Goal: Task Accomplishment & Management: Use online tool/utility

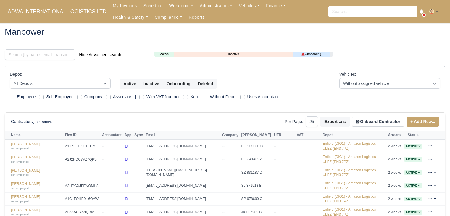
select select "25"
click at [265, 6] on link "Finance" at bounding box center [276, 6] width 26 height 12
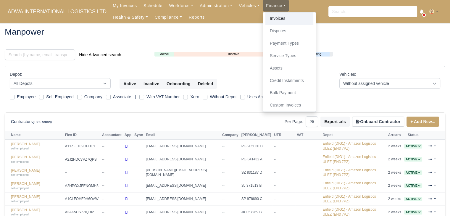
click at [268, 15] on link "Invoices" at bounding box center [289, 18] width 48 height 12
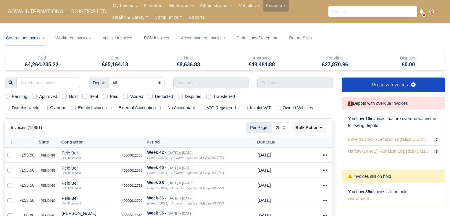
select select "25"
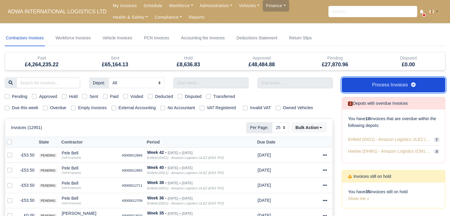
click at [371, 84] on link "Process Invoices" at bounding box center [393, 84] width 103 height 15
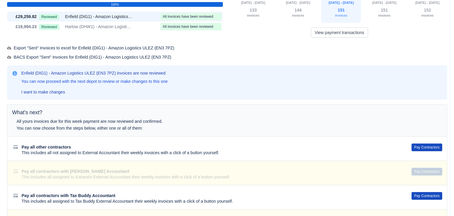
scroll to position [46, 0]
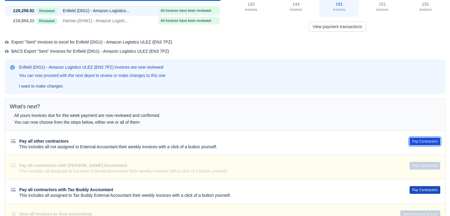
click at [426, 138] on button "Pay Contractors" at bounding box center [424, 141] width 31 height 8
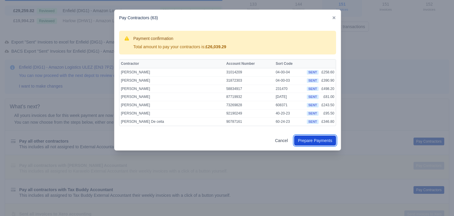
click at [329, 142] on button "Prepare Payments" at bounding box center [315, 140] width 42 height 10
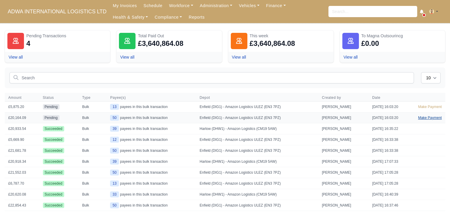
click at [422, 119] on link "Make Payment" at bounding box center [429, 117] width 31 height 11
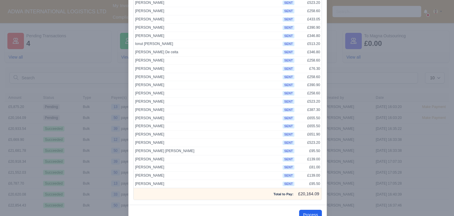
scroll to position [297, 0]
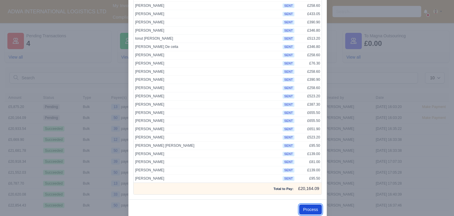
click at [305, 204] on button "Process" at bounding box center [310, 209] width 23 height 10
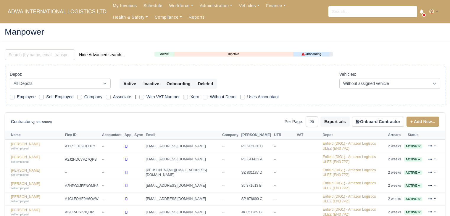
select select "25"
click at [263, 5] on link "Finance" at bounding box center [276, 6] width 26 height 12
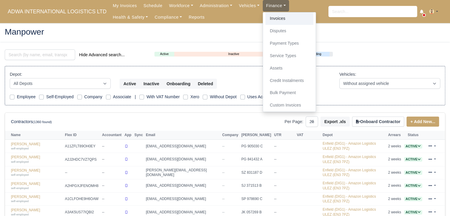
click at [269, 15] on link "Invoices" at bounding box center [289, 18] width 48 height 12
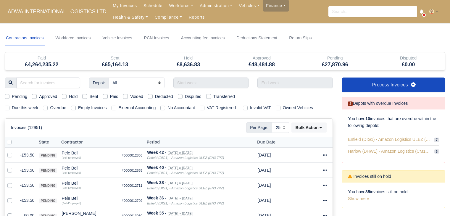
select select "25"
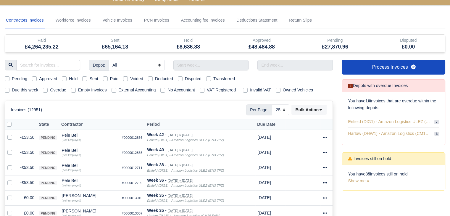
scroll to position [18, 0]
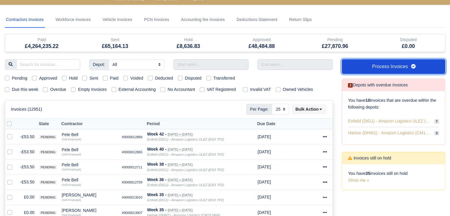
click at [390, 71] on link "Process Invoices" at bounding box center [393, 66] width 103 height 15
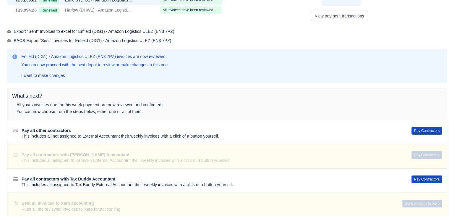
scroll to position [58, 0]
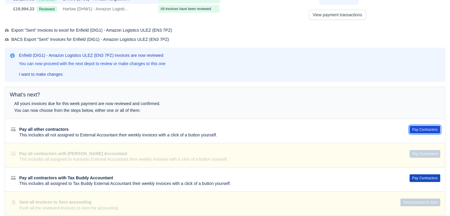
click at [415, 127] on button "Pay Contractors" at bounding box center [424, 130] width 31 height 8
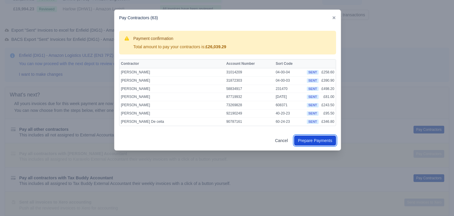
click at [317, 140] on link "Prepare Payments" at bounding box center [315, 140] width 42 height 10
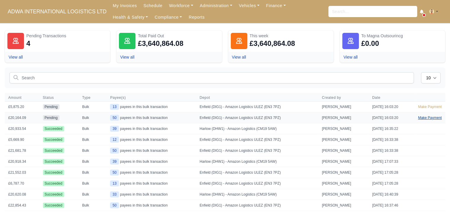
click at [423, 117] on link "Make Payment" at bounding box center [429, 117] width 31 height 11
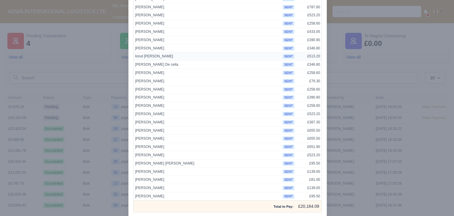
scroll to position [306, 0]
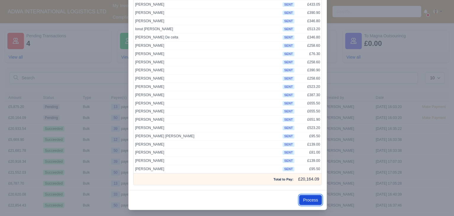
click at [308, 198] on button "Process" at bounding box center [310, 200] width 23 height 10
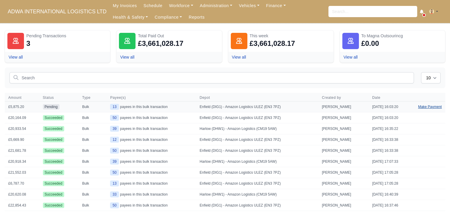
click at [426, 107] on link "Make Payment" at bounding box center [429, 106] width 31 height 11
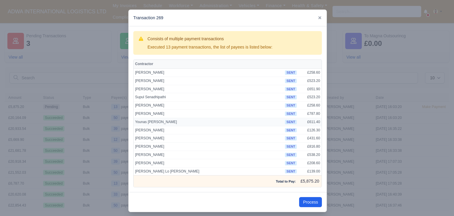
scroll to position [4, 0]
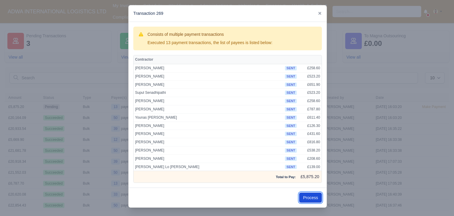
click at [308, 200] on button "Process" at bounding box center [310, 197] width 23 height 10
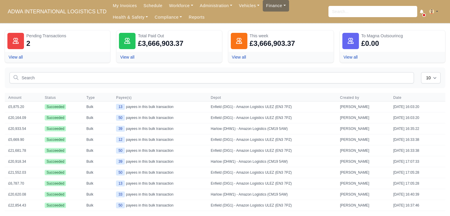
click at [263, 9] on link "Finance" at bounding box center [276, 6] width 26 height 12
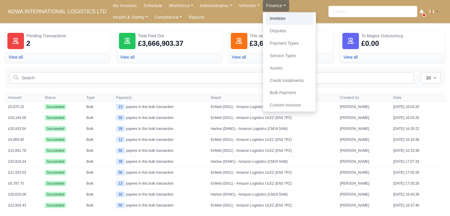
click at [267, 20] on link "Invoices" at bounding box center [289, 18] width 48 height 12
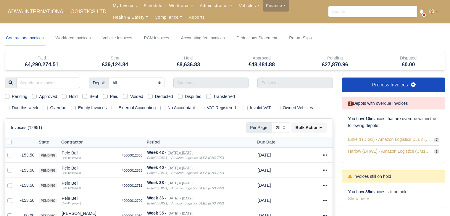
select select "25"
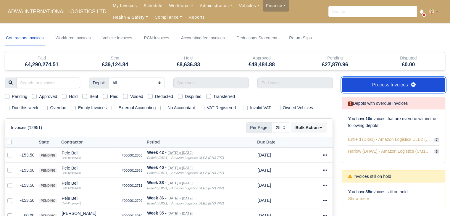
click at [358, 81] on link "Process Invoices" at bounding box center [393, 84] width 103 height 15
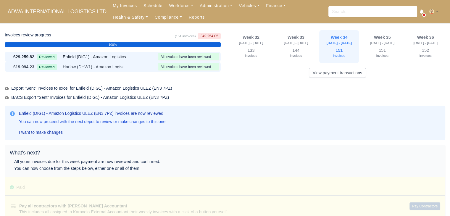
click at [115, 65] on span "Harlow (DHW1) - Amazon Logistics (CM19 5AW)" at bounding box center [97, 67] width 68 height 7
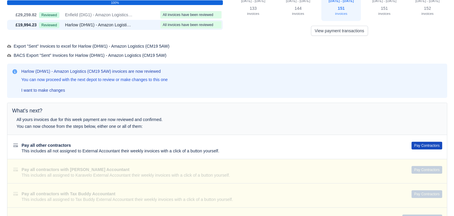
scroll to position [42, 0]
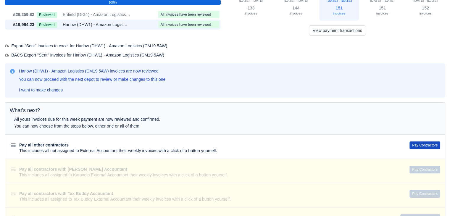
click at [417, 140] on div "Pay all other contractors This includes all not assigned to External Accountant…" at bounding box center [225, 146] width 440 height 24
click at [417, 145] on button "Pay Contractors" at bounding box center [424, 145] width 31 height 8
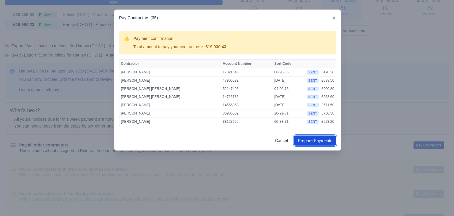
click at [319, 140] on button "Prepare Payments" at bounding box center [315, 140] width 42 height 10
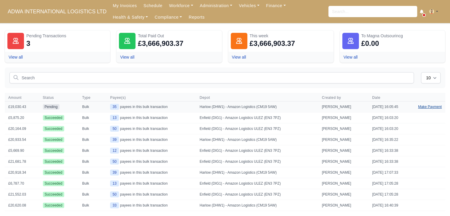
click at [428, 103] on link "Make Payment" at bounding box center [429, 106] width 31 height 11
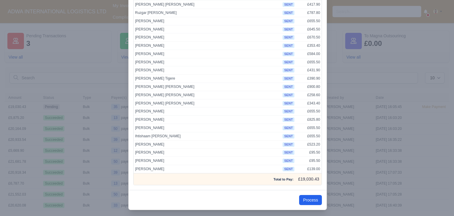
scroll to position [184, 0]
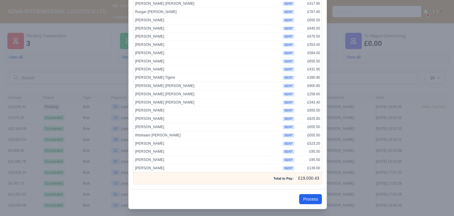
click at [311, 201] on div "Process" at bounding box center [228, 199] width 198 height 20
click at [314, 197] on button "Process" at bounding box center [310, 199] width 23 height 10
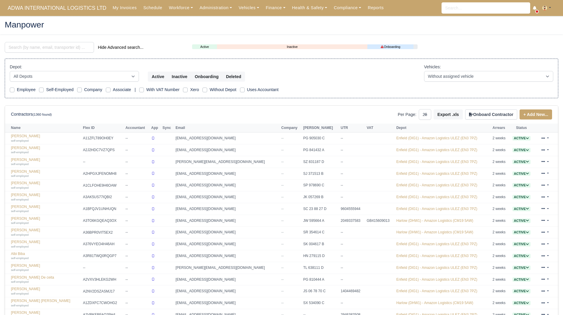
select select "25"
click at [265, 11] on link "Finance" at bounding box center [276, 8] width 26 height 12
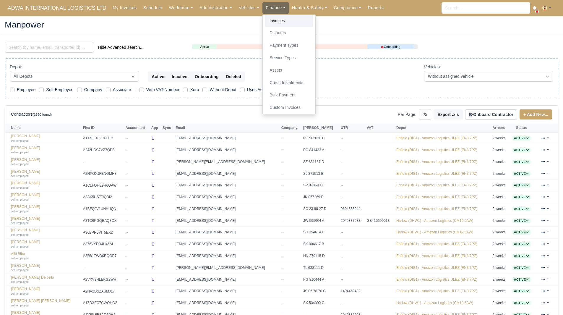
click at [271, 22] on link "Invoices" at bounding box center [289, 21] width 48 height 12
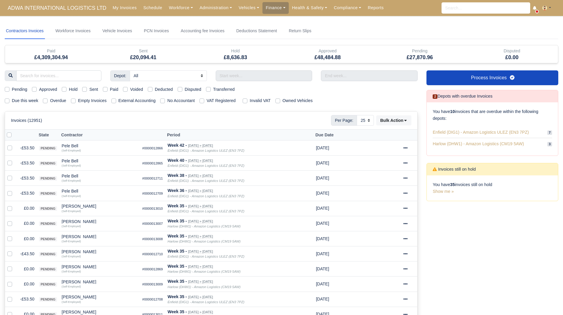
select select "25"
click at [69, 88] on label "Hold" at bounding box center [73, 89] width 9 height 7
click at [64, 88] on input "Hold" at bounding box center [64, 88] width 5 height 5
checkbox input "true"
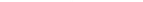
scroll to position [152, 0]
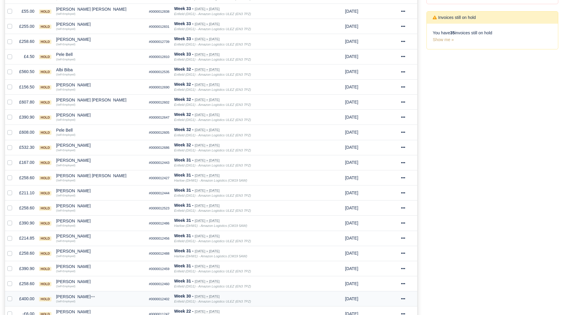
click at [81, 298] on div "[PERSON_NAME]" at bounding box center [100, 297] width 88 height 4
click at [117, 278] on button "Other Invoices" at bounding box center [134, 278] width 88 height 9
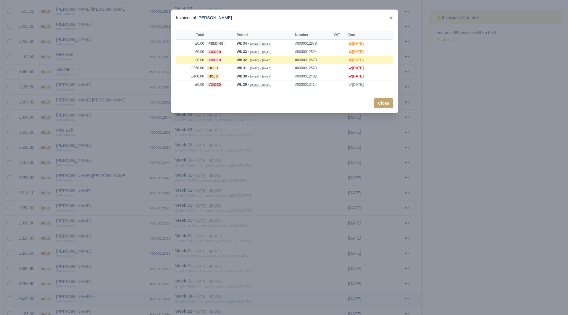
click at [117, 278] on div at bounding box center [284, 157] width 568 height 315
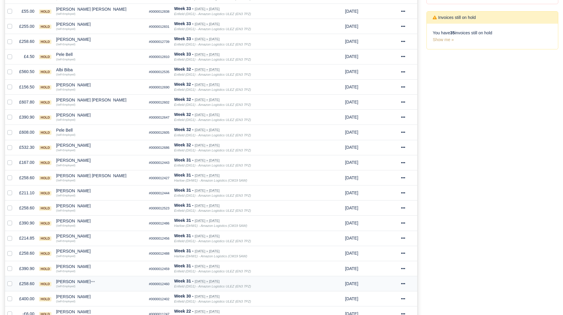
click at [80, 281] on div "[PERSON_NAME]" at bounding box center [100, 281] width 88 height 4
click at [110, 265] on button "Other Invoices" at bounding box center [134, 263] width 88 height 9
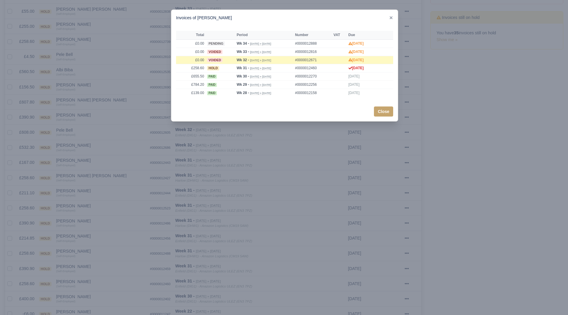
click at [100, 199] on div at bounding box center [284, 157] width 568 height 315
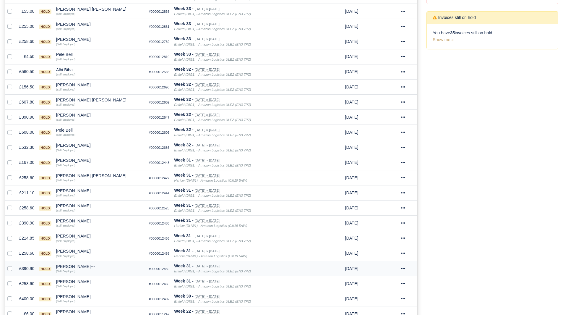
click at [76, 265] on div "[PERSON_NAME]" at bounding box center [100, 266] width 88 height 4
click at [101, 277] on h6 "Quick Actions" at bounding box center [134, 274] width 88 height 9
click at [77, 264] on div "[PERSON_NAME]" at bounding box center [100, 266] width 88 height 4
click at [108, 282] on button "Other Invoices" at bounding box center [134, 283] width 88 height 9
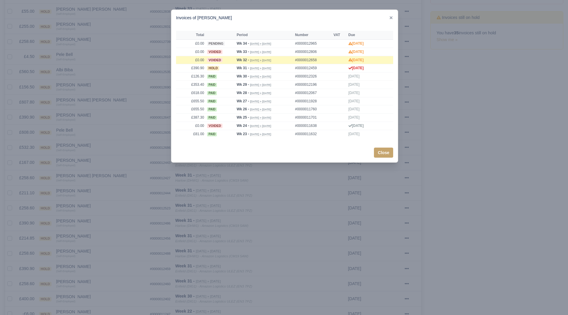
click at [108, 281] on div at bounding box center [284, 157] width 568 height 315
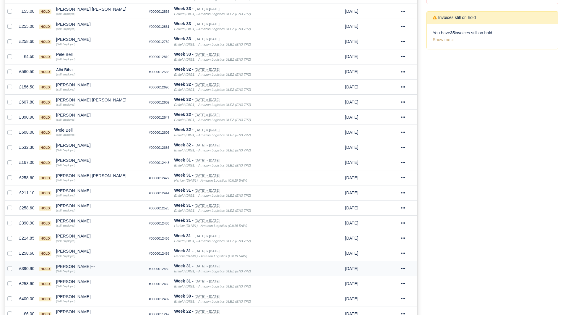
click at [82, 263] on td "[PERSON_NAME] Quick Actions Other Invoices Wallet (Self-Employed)" at bounding box center [100, 268] width 93 height 15
click at [82, 266] on div "[PERSON_NAME]" at bounding box center [100, 266] width 88 height 4
click at [108, 292] on button "Wallet" at bounding box center [134, 292] width 88 height 9
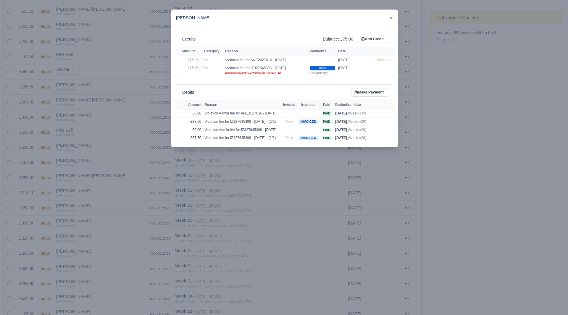
click at [109, 292] on div at bounding box center [284, 157] width 568 height 315
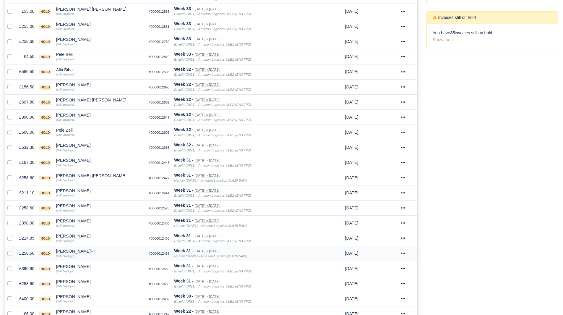
click at [81, 252] on div "[PERSON_NAME]" at bounding box center [100, 251] width 88 height 4
click at [106, 266] on button "Other Invoices" at bounding box center [134, 267] width 88 height 9
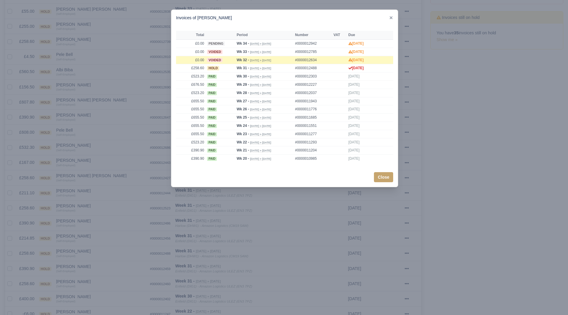
click at [97, 259] on div at bounding box center [284, 157] width 568 height 315
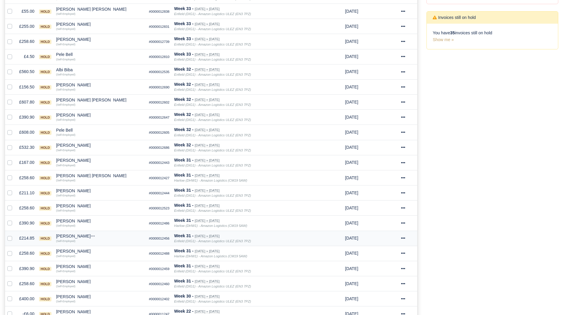
click at [87, 239] on div "(Self-Employed)" at bounding box center [100, 240] width 88 height 4
click at [90, 238] on div "[PERSON_NAME]" at bounding box center [100, 236] width 88 height 4
click at [103, 250] on button "Other Invoices" at bounding box center [134, 252] width 88 height 9
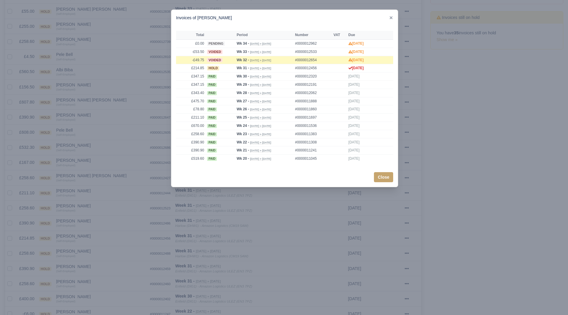
click at [104, 250] on div at bounding box center [284, 157] width 568 height 315
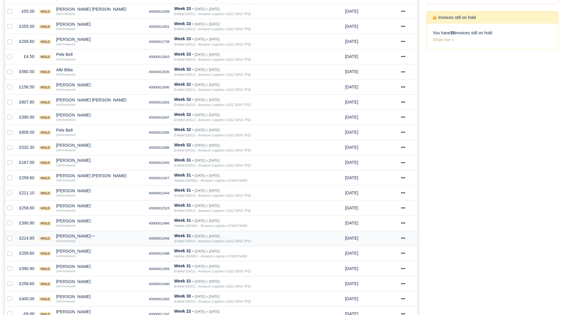
click at [84, 239] on div "(Self-Employed)" at bounding box center [100, 240] width 88 height 4
click at [85, 238] on div "[PERSON_NAME]" at bounding box center [100, 236] width 88 height 4
click at [104, 261] on button "Wallet" at bounding box center [134, 262] width 88 height 9
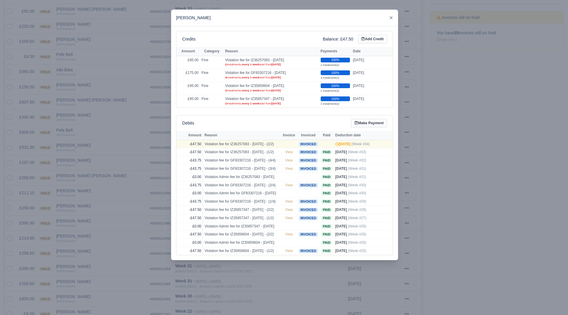
click at [89, 249] on div at bounding box center [284, 157] width 568 height 315
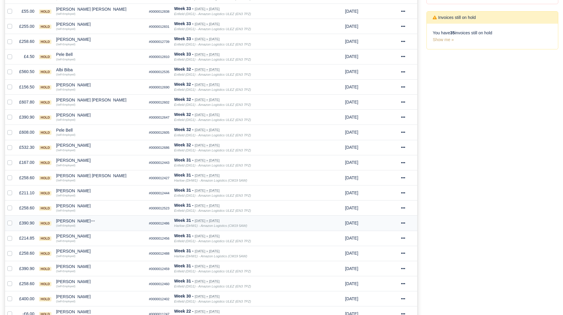
click at [76, 219] on div "[PERSON_NAME]" at bounding box center [100, 221] width 88 height 4
click at [103, 235] on button "Other Invoices" at bounding box center [134, 237] width 88 height 9
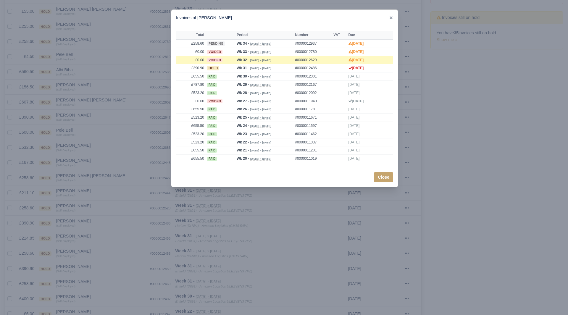
click at [103, 234] on div at bounding box center [284, 157] width 568 height 315
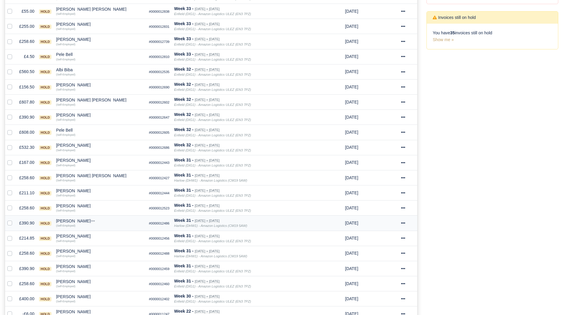
click at [78, 221] on div "[PERSON_NAME]" at bounding box center [100, 221] width 88 height 4
click at [101, 245] on button "Wallet" at bounding box center [134, 246] width 88 height 9
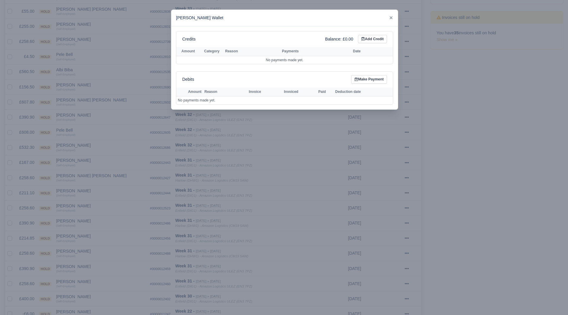
click at [101, 245] on div at bounding box center [284, 157] width 568 height 315
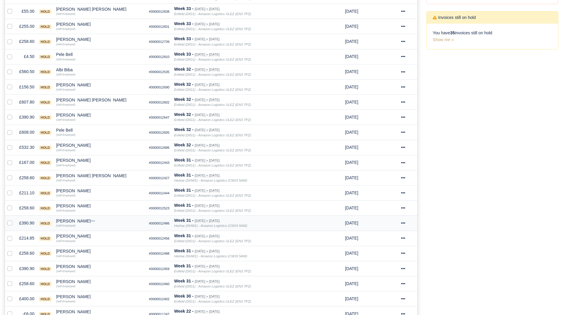
click at [77, 219] on td "[PERSON_NAME] Quick Actions Other Invoices Wallet (Self-Employed)" at bounding box center [100, 223] width 93 height 15
click at [80, 223] on div "[PERSON_NAME]" at bounding box center [100, 221] width 88 height 4
click at [107, 237] on button "Other Invoices" at bounding box center [134, 237] width 88 height 9
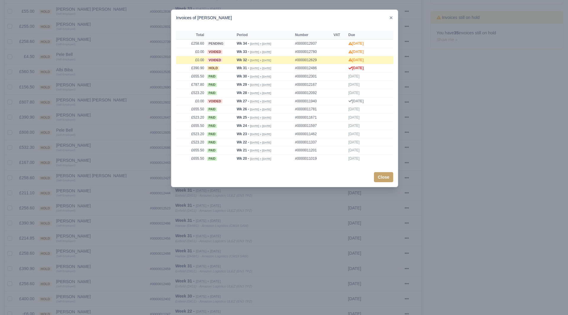
drag, startPoint x: 98, startPoint y: 227, endPoint x: 93, endPoint y: 238, distance: 12.0
click at [93, 238] on div at bounding box center [284, 157] width 568 height 315
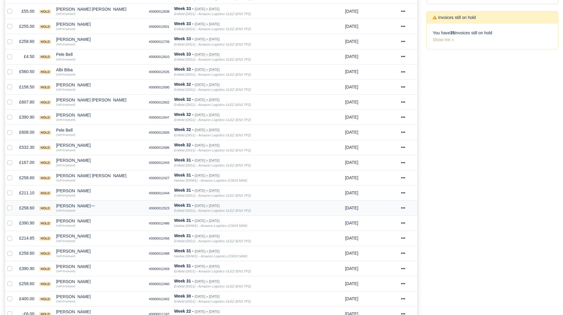
click at [78, 206] on div "[PERSON_NAME]" at bounding box center [100, 206] width 88 height 4
click at [106, 223] on button "Other Invoices" at bounding box center [134, 222] width 88 height 9
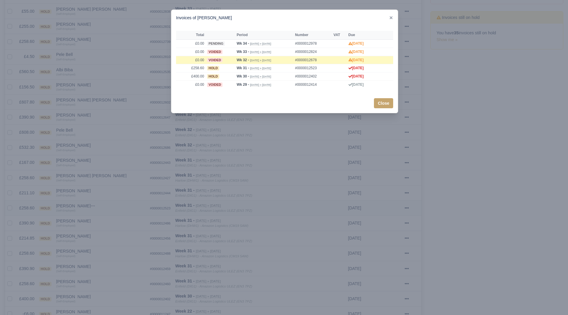
click at [106, 223] on div at bounding box center [284, 157] width 568 height 315
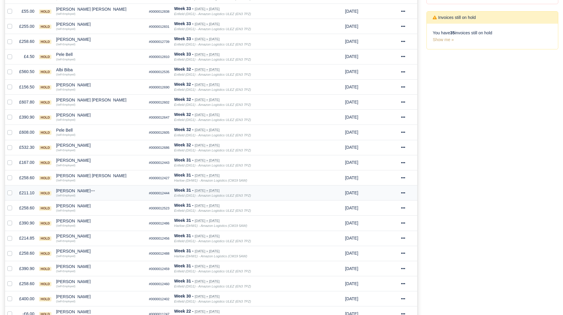
click at [73, 192] on div "[PERSON_NAME]" at bounding box center [100, 191] width 88 height 4
click at [101, 204] on button "Other Invoices" at bounding box center [134, 207] width 88 height 9
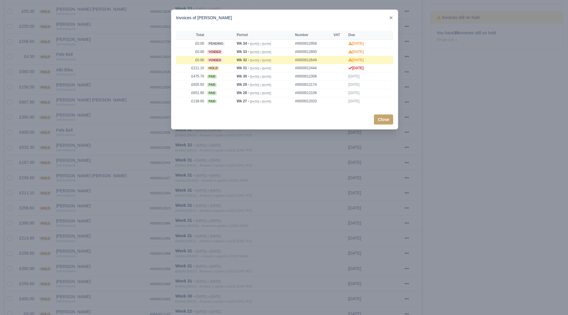
click at [146, 229] on div at bounding box center [284, 157] width 568 height 315
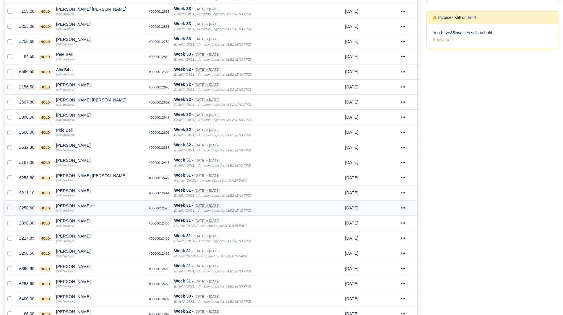
click at [75, 204] on div "[PERSON_NAME]" at bounding box center [100, 206] width 88 height 4
click at [106, 220] on button "Other Invoices" at bounding box center [134, 222] width 88 height 9
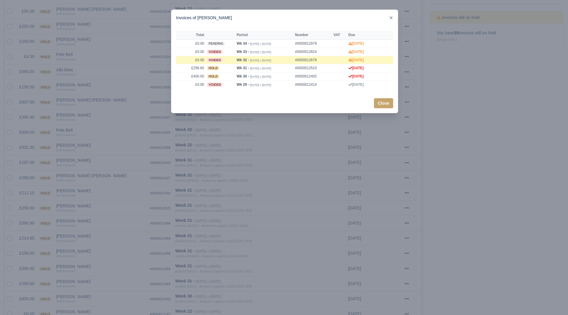
click at [96, 212] on div at bounding box center [284, 157] width 568 height 315
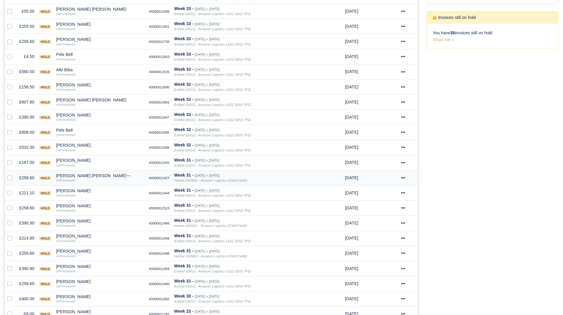
click at [82, 176] on div "[PERSON_NAME] [PERSON_NAME]" at bounding box center [100, 176] width 88 height 4
click at [104, 190] on button "Other Invoices" at bounding box center [134, 192] width 88 height 9
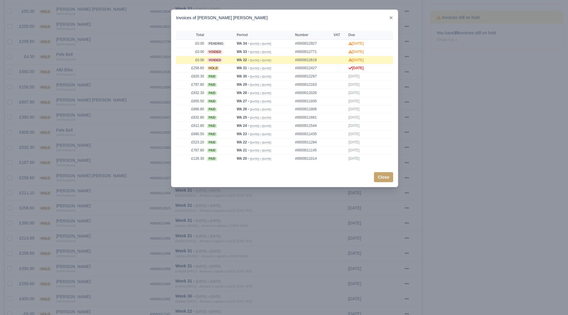
click at [105, 193] on div at bounding box center [284, 157] width 568 height 315
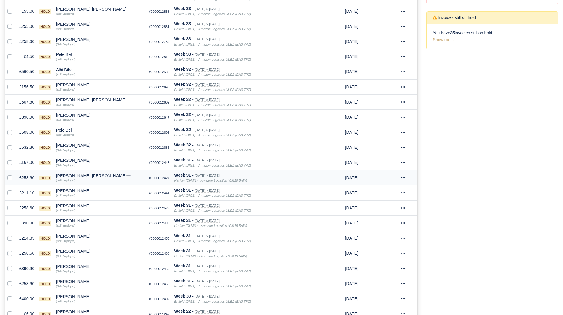
click at [84, 179] on div "(Self-Employed)" at bounding box center [100, 180] width 88 height 4
click at [91, 172] on td "[PERSON_NAME] [PERSON_NAME] Quick Actions Other Invoices Wallet (Self-Employed)" at bounding box center [100, 177] width 93 height 15
click at [91, 176] on div "[PERSON_NAME] [PERSON_NAME]" at bounding box center [100, 176] width 88 height 4
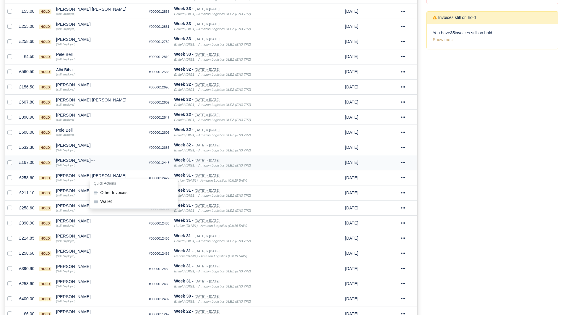
click at [77, 164] on div "(Self-Employed)" at bounding box center [100, 165] width 88 height 4
click at [74, 162] on div "[PERSON_NAME]" at bounding box center [100, 160] width 88 height 4
click at [104, 181] on button "Other Invoices" at bounding box center [134, 177] width 88 height 9
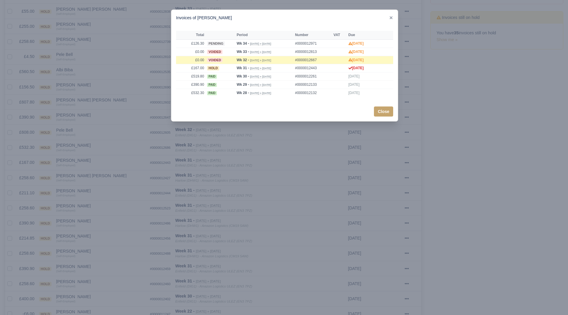
click at [102, 176] on div at bounding box center [284, 157] width 568 height 315
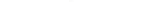
scroll to position [249, 0]
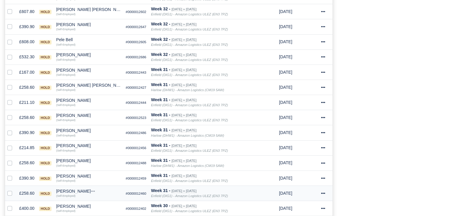
click at [77, 190] on div "[PERSON_NAME]" at bounding box center [88, 191] width 65 height 4
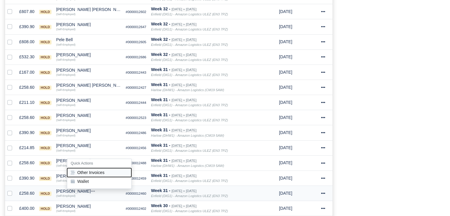
click at [91, 172] on button "Other Invoices" at bounding box center [99, 172] width 64 height 9
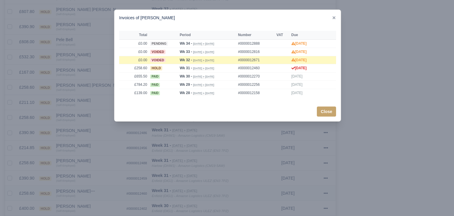
click at [91, 172] on div at bounding box center [227, 108] width 454 height 216
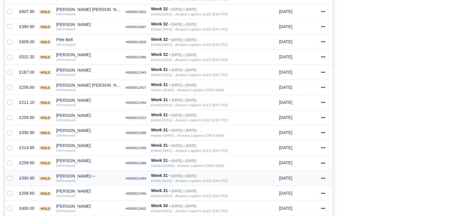
click at [78, 174] on div "[PERSON_NAME]" at bounding box center [88, 176] width 65 height 4
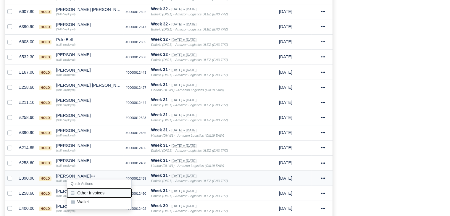
click at [96, 190] on button "Other Invoices" at bounding box center [99, 192] width 64 height 9
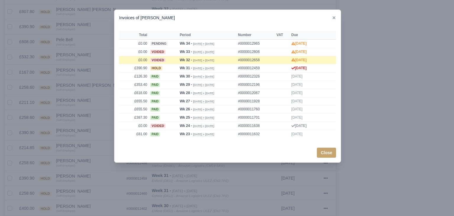
click at [91, 187] on div at bounding box center [227, 108] width 454 height 216
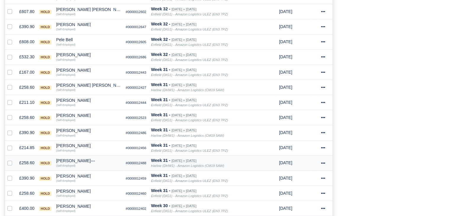
click at [76, 161] on div "[PERSON_NAME]" at bounding box center [88, 160] width 65 height 4
click at [90, 176] on button "Other Invoices" at bounding box center [99, 177] width 64 height 9
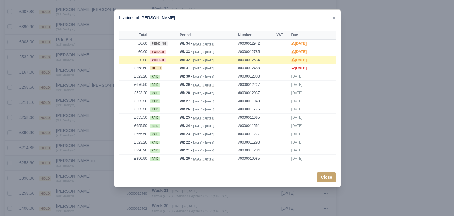
click at [90, 176] on div at bounding box center [227, 108] width 454 height 216
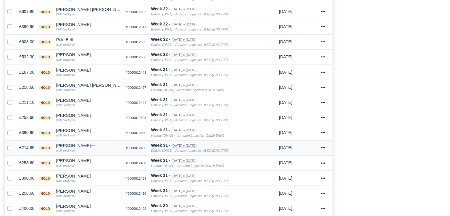
click at [80, 144] on div "[PERSON_NAME]" at bounding box center [88, 145] width 65 height 4
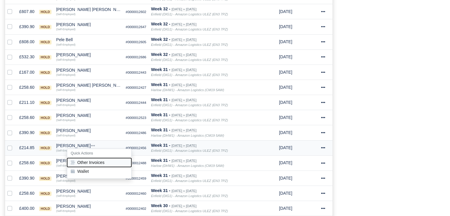
click at [101, 159] on button "Other Invoices" at bounding box center [99, 162] width 64 height 9
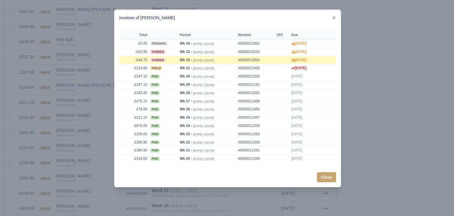
click at [91, 154] on div at bounding box center [227, 108] width 454 height 216
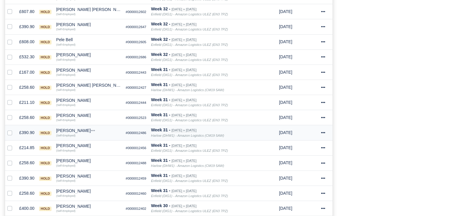
click at [75, 128] on div "[PERSON_NAME]" at bounding box center [88, 130] width 65 height 4
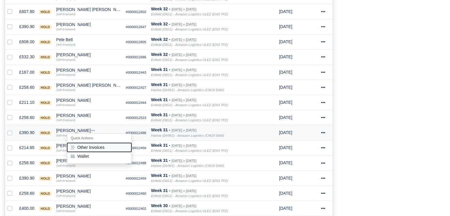
click at [85, 143] on button "Other Invoices" at bounding box center [99, 147] width 64 height 9
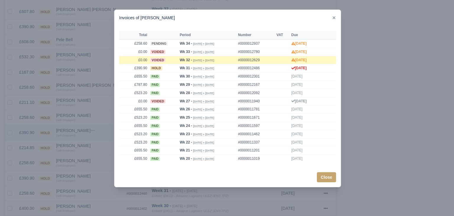
click at [85, 142] on div at bounding box center [227, 108] width 454 height 216
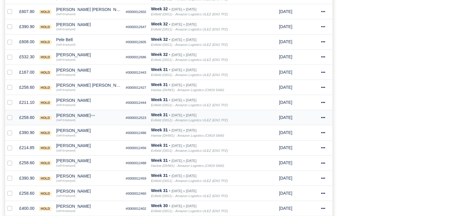
click at [77, 113] on div "[PERSON_NAME]" at bounding box center [88, 115] width 65 height 4
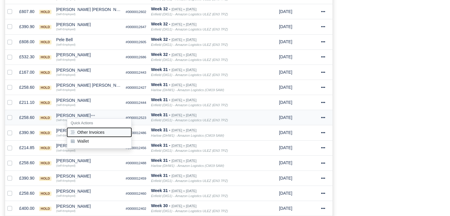
click at [98, 132] on button "Other Invoices" at bounding box center [99, 132] width 64 height 9
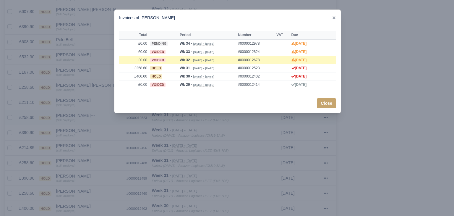
click at [98, 132] on div at bounding box center [227, 108] width 454 height 216
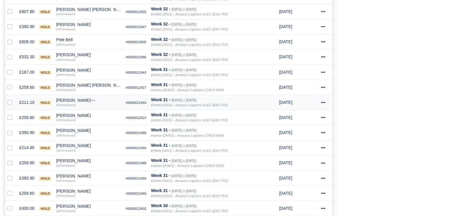
click at [76, 98] on div "[PERSON_NAME]" at bounding box center [88, 100] width 65 height 4
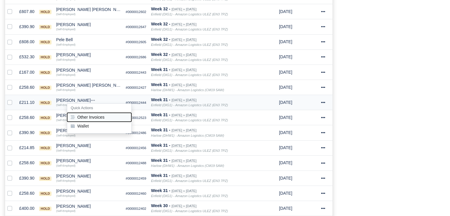
click at [87, 113] on button "Other Invoices" at bounding box center [99, 117] width 64 height 9
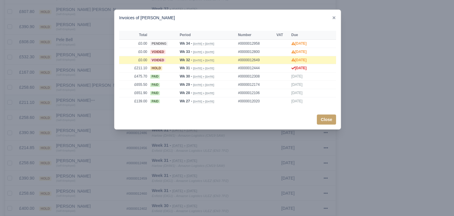
click at [87, 111] on div at bounding box center [227, 108] width 454 height 216
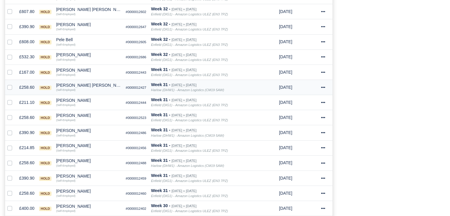
click at [80, 80] on td "[PERSON_NAME] [PERSON_NAME] Quick Actions Other Invoices Wallet (Self-Employed)" at bounding box center [88, 87] width 69 height 15
click at [81, 84] on div "[PERSON_NAME] [PERSON_NAME]" at bounding box center [88, 85] width 65 height 4
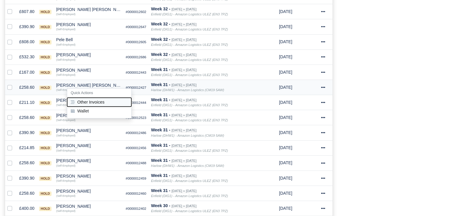
click at [93, 98] on button "Other Invoices" at bounding box center [99, 102] width 64 height 9
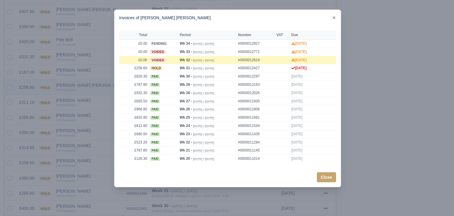
click at [93, 98] on div at bounding box center [227, 108] width 454 height 216
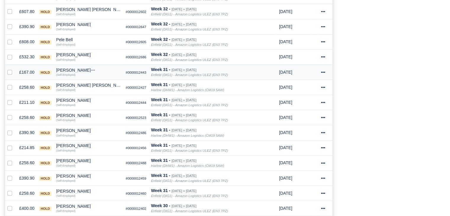
click at [74, 68] on div "[PERSON_NAME]" at bounding box center [88, 70] width 65 height 4
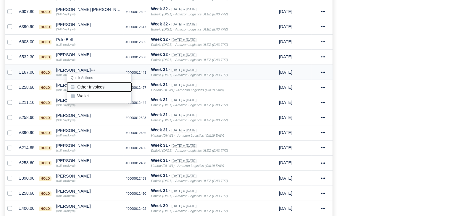
click at [88, 82] on button "Other Invoices" at bounding box center [99, 86] width 64 height 9
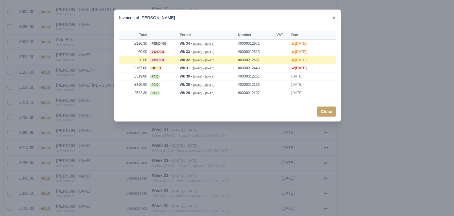
click at [88, 82] on div at bounding box center [227, 108] width 454 height 216
